Goal: Find specific page/section: Find specific page/section

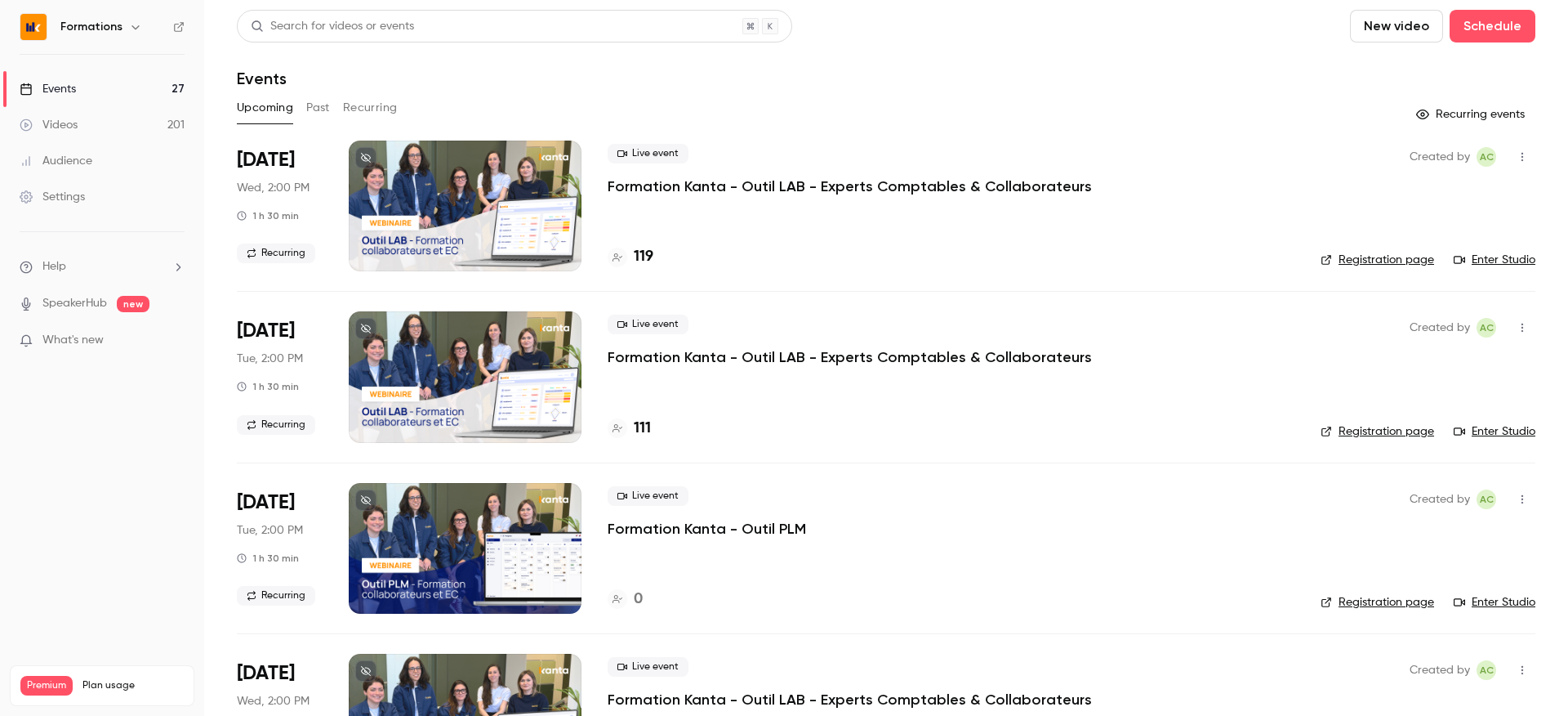
click at [1484, 258] on link "Enter Studio" at bounding box center [1494, 260] width 82 height 16
click at [631, 252] on div "120" at bounding box center [632, 257] width 49 height 22
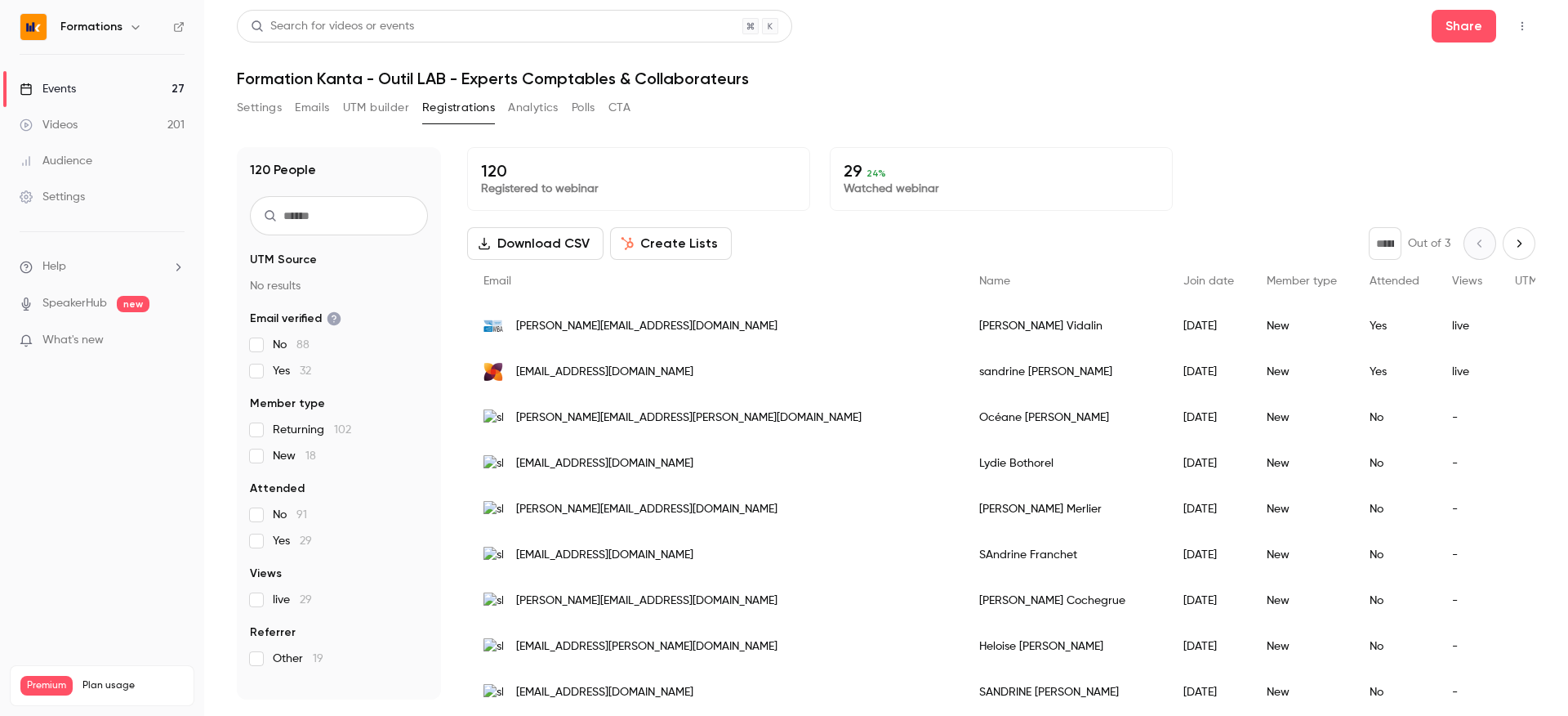
click at [337, 226] on input "text" at bounding box center [338, 215] width 178 height 39
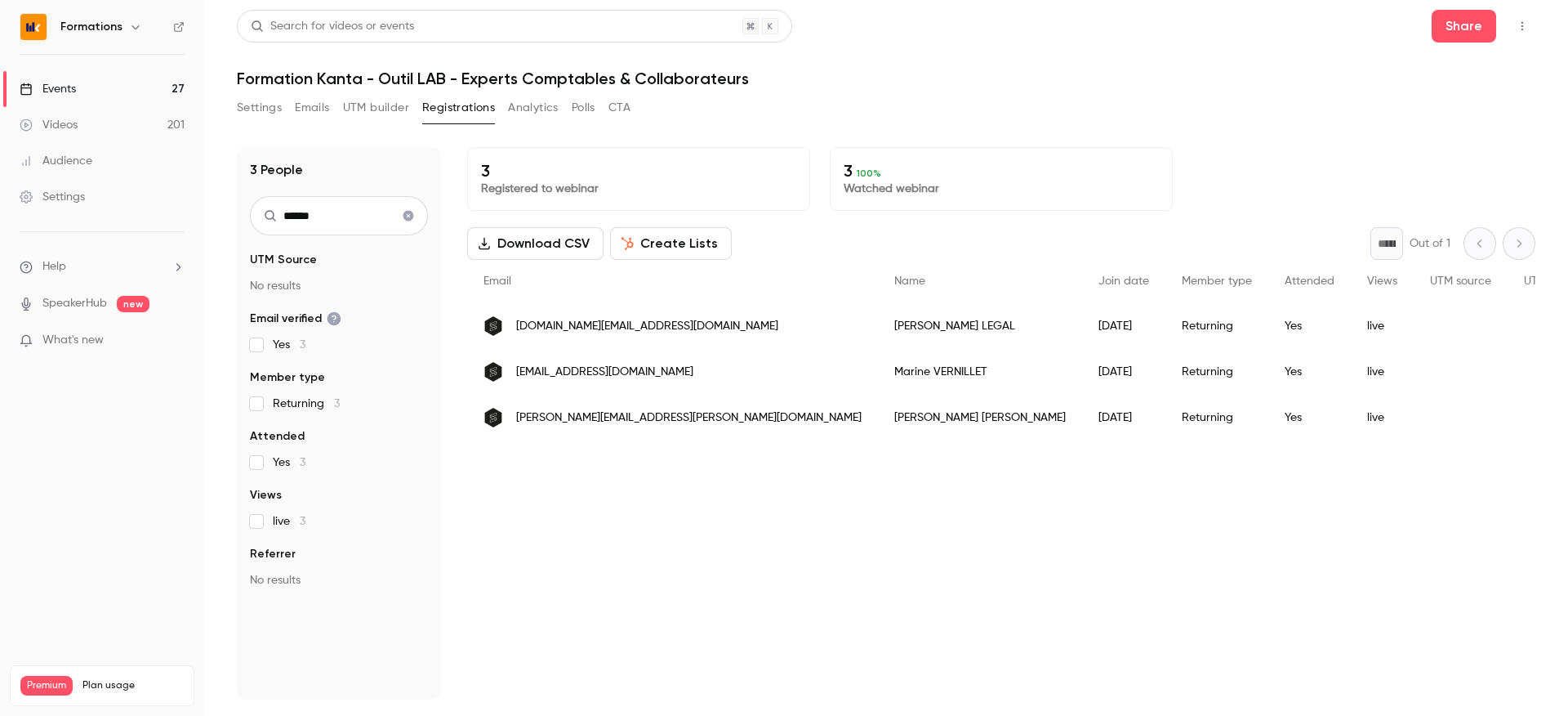
type input "******"
